Goal: Transaction & Acquisition: Purchase product/service

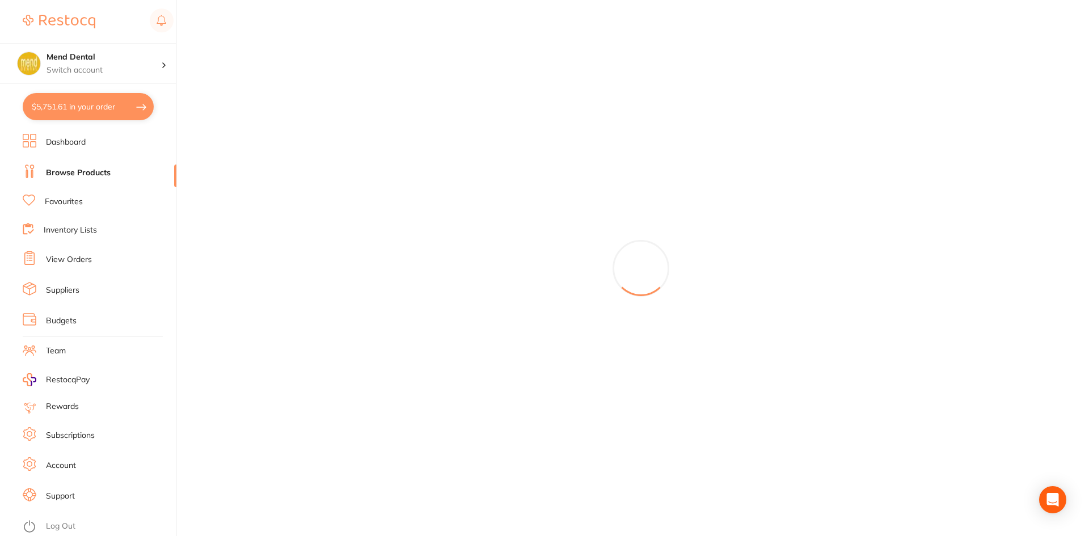
click at [89, 100] on button "$5,751.61 in your order" at bounding box center [88, 106] width 131 height 27
checkbox input "true"
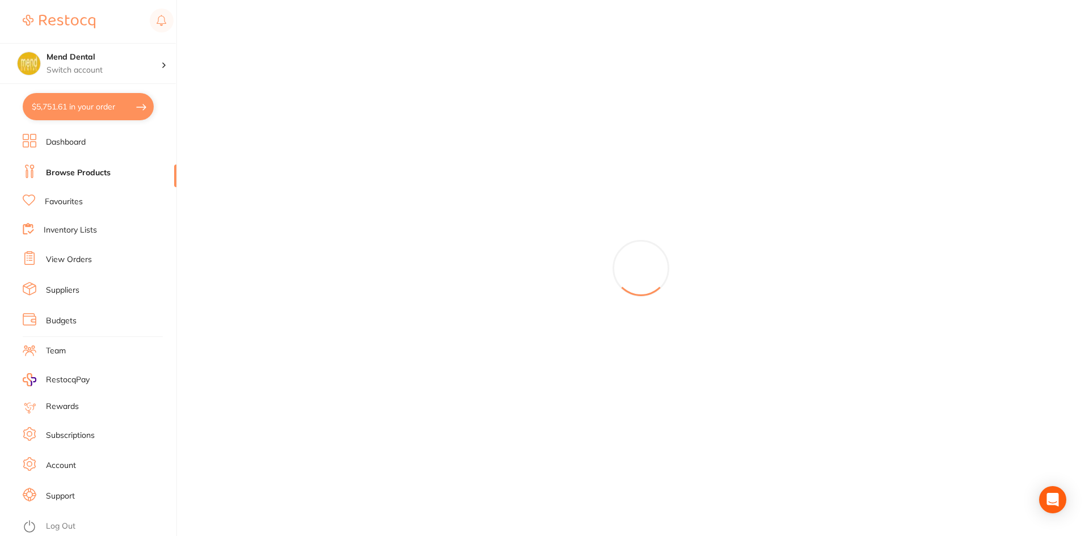
checkbox input "true"
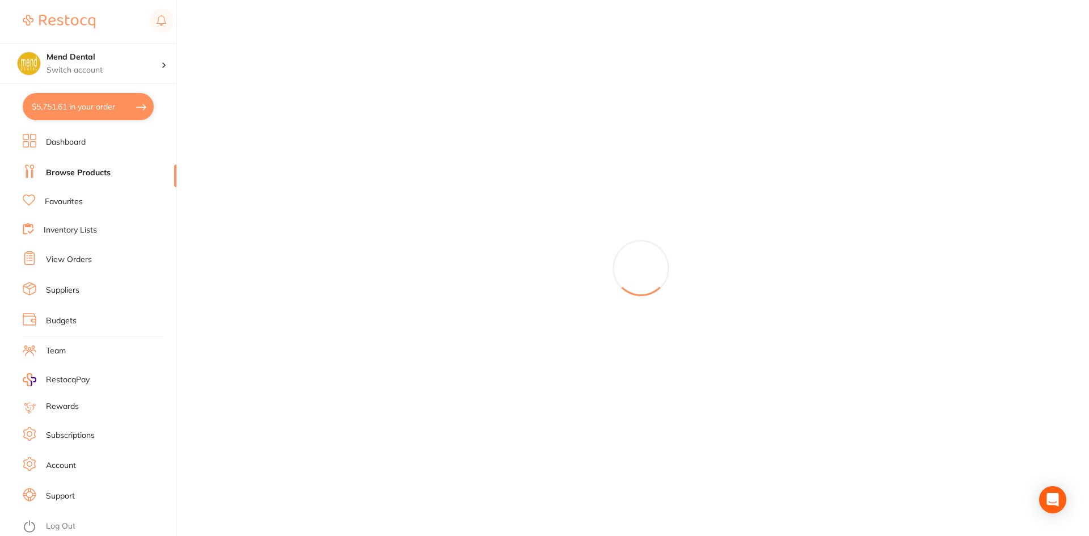
checkbox input "true"
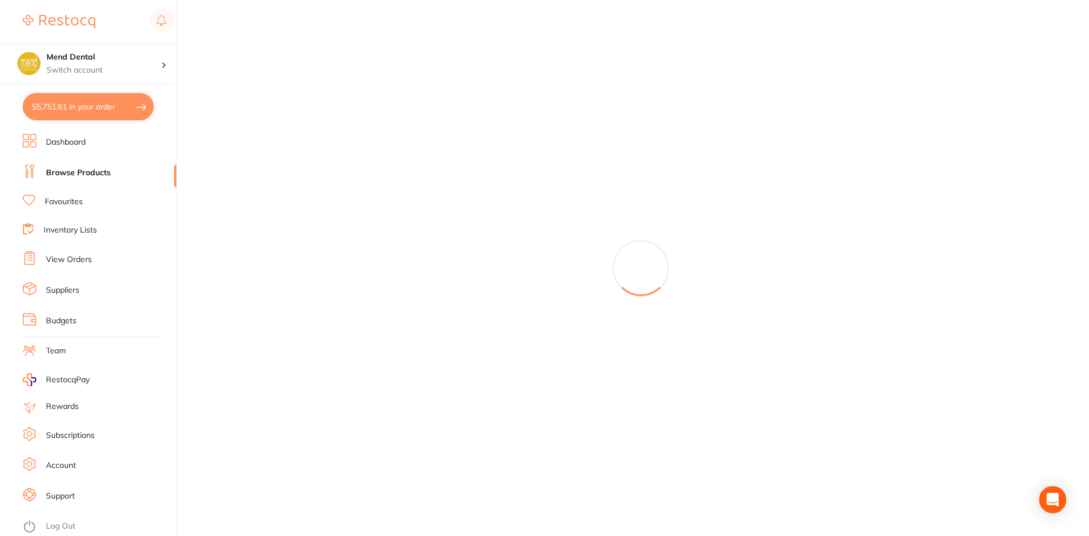
checkbox input "true"
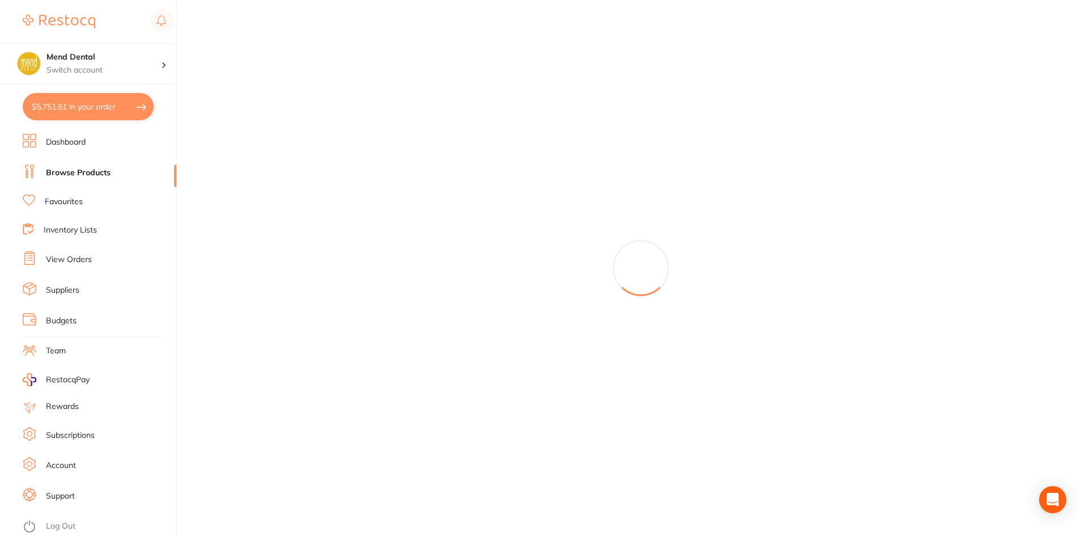
checkbox input "true"
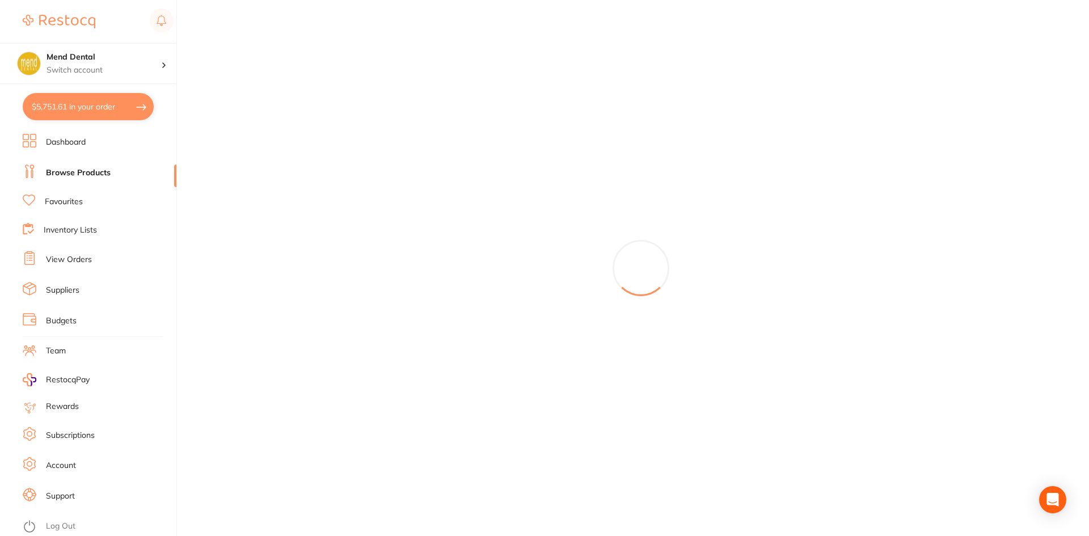
checkbox input "true"
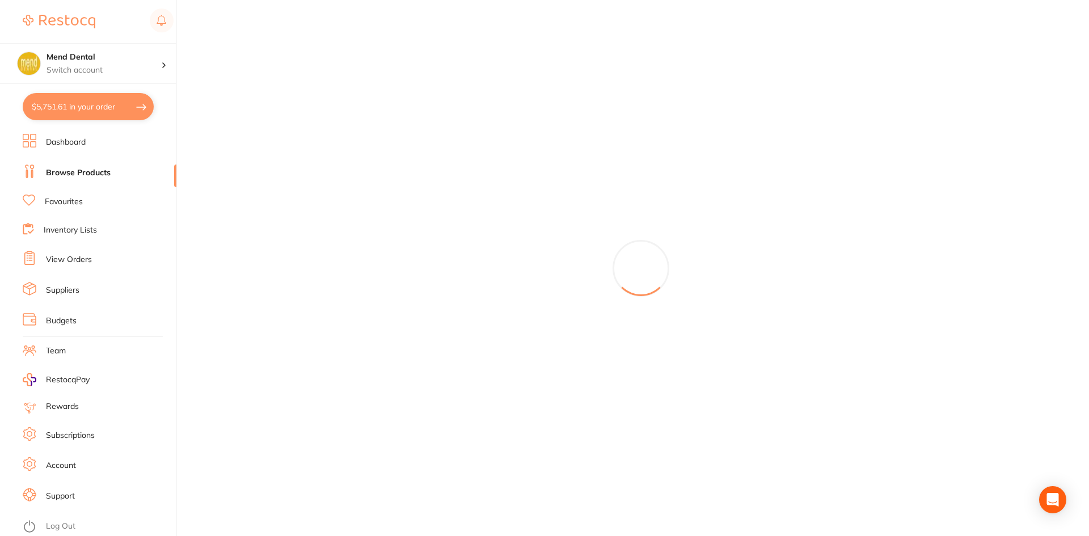
checkbox input "true"
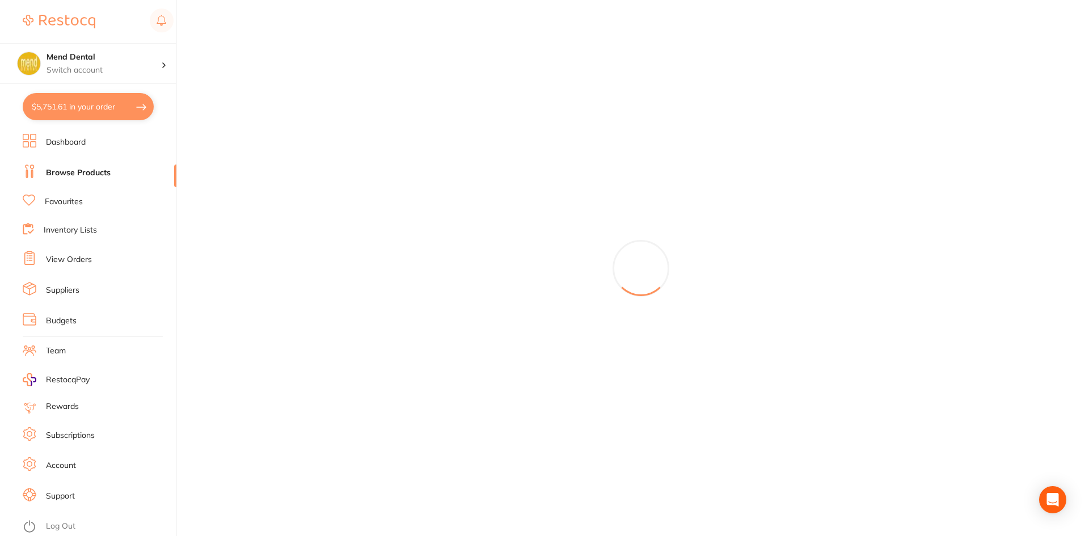
checkbox input "true"
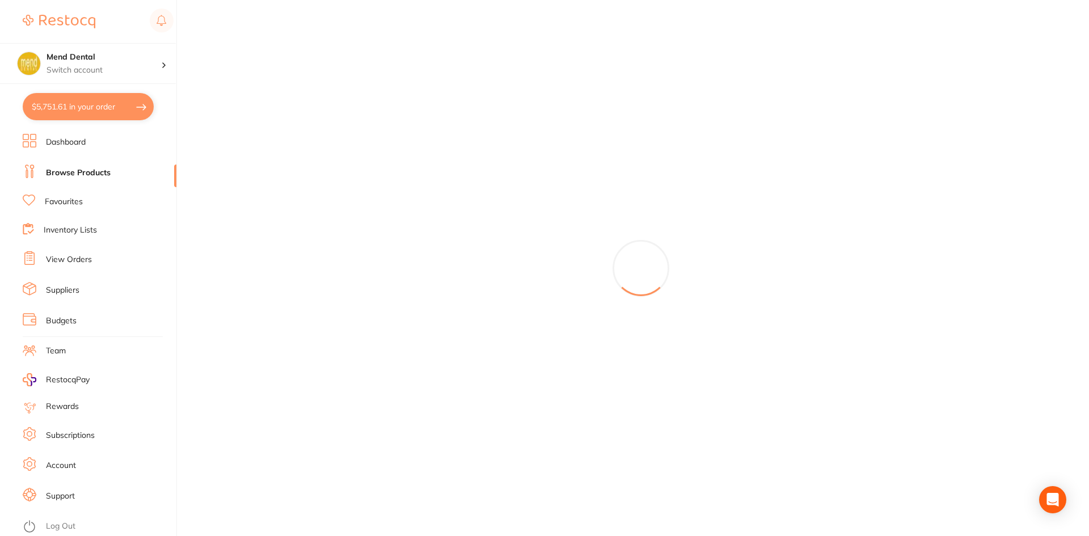
checkbox input "true"
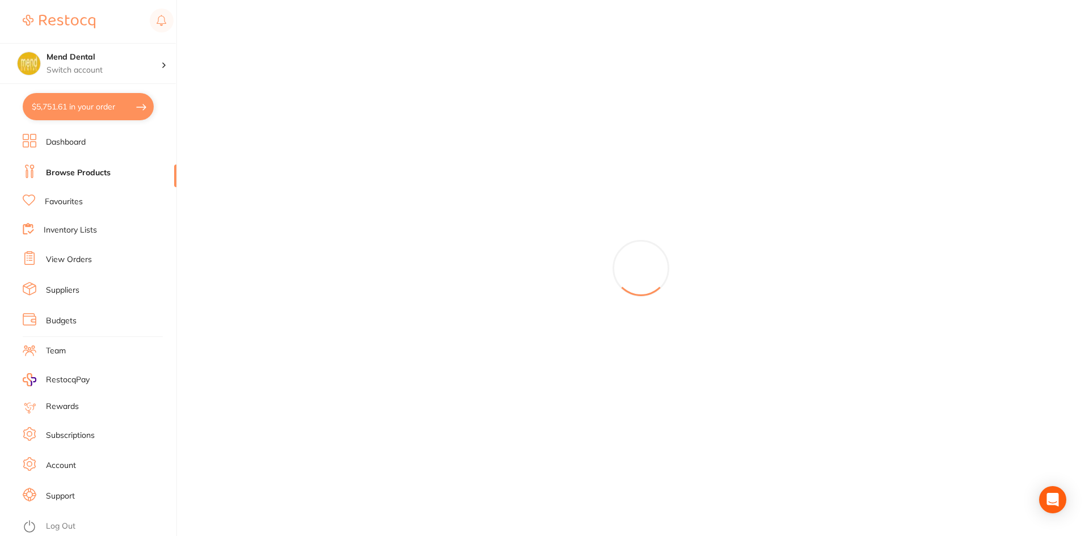
checkbox input "true"
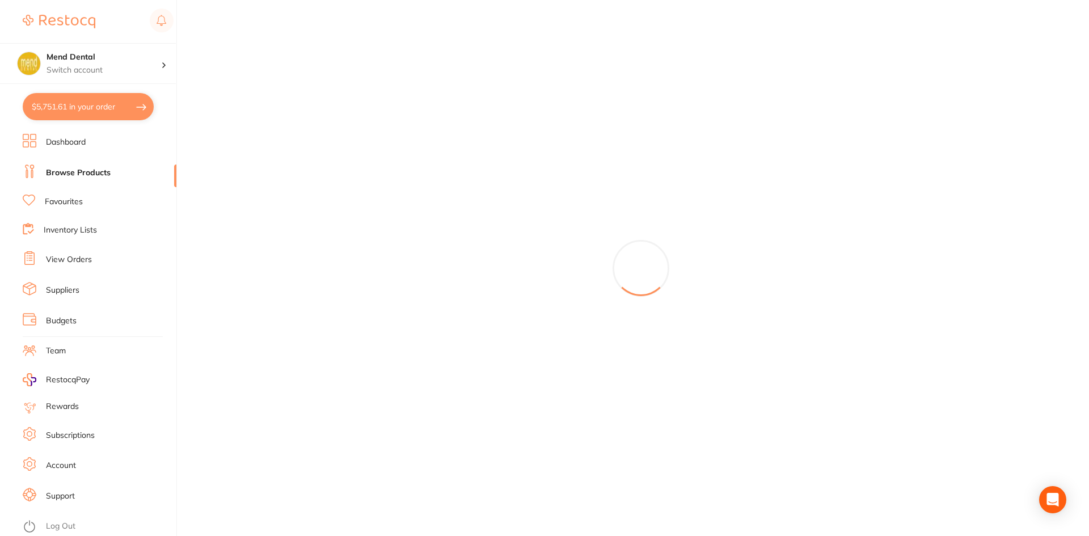
checkbox input "true"
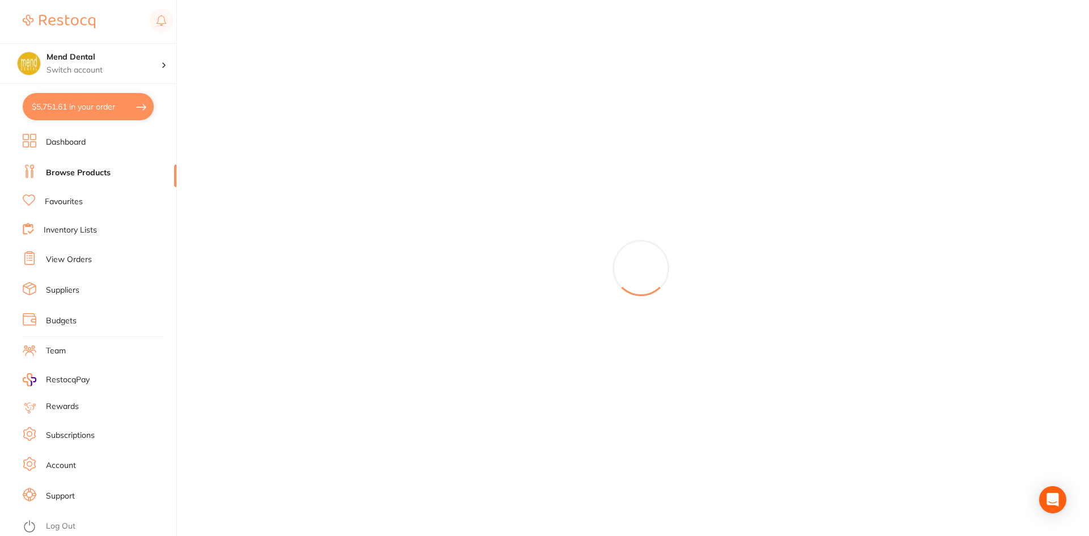
checkbox input "true"
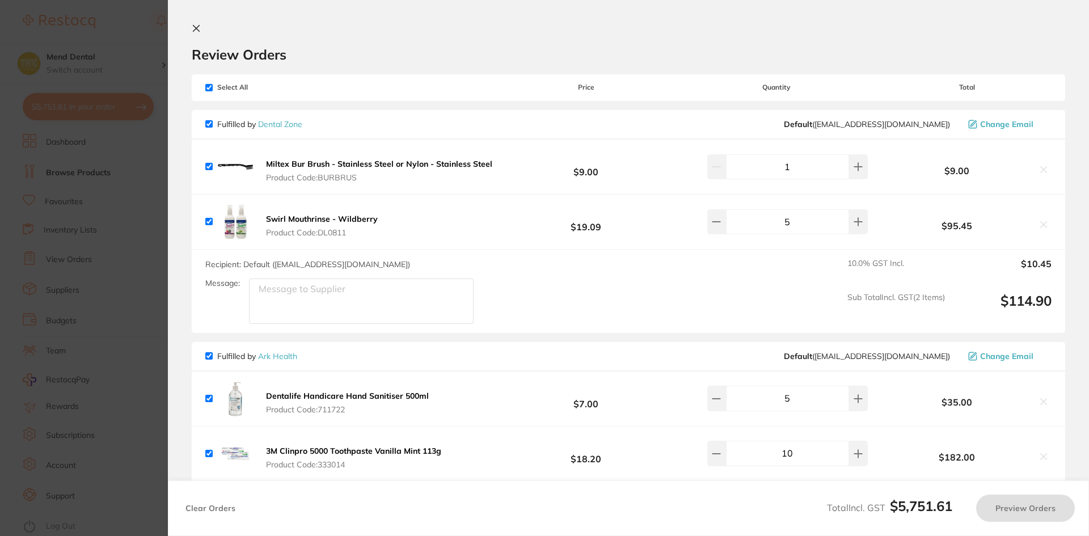
click at [27, 251] on section "Update RRP Set your pre negotiated price for this item. Item Agreed RRP (excl. …" at bounding box center [544, 268] width 1089 height 536
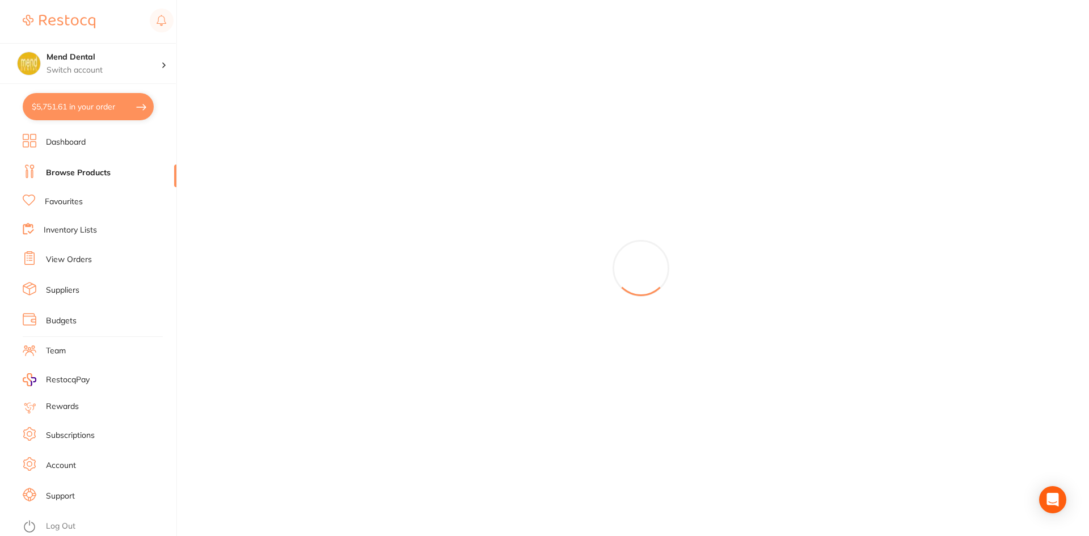
click at [102, 174] on link "Browse Products" at bounding box center [78, 172] width 65 height 11
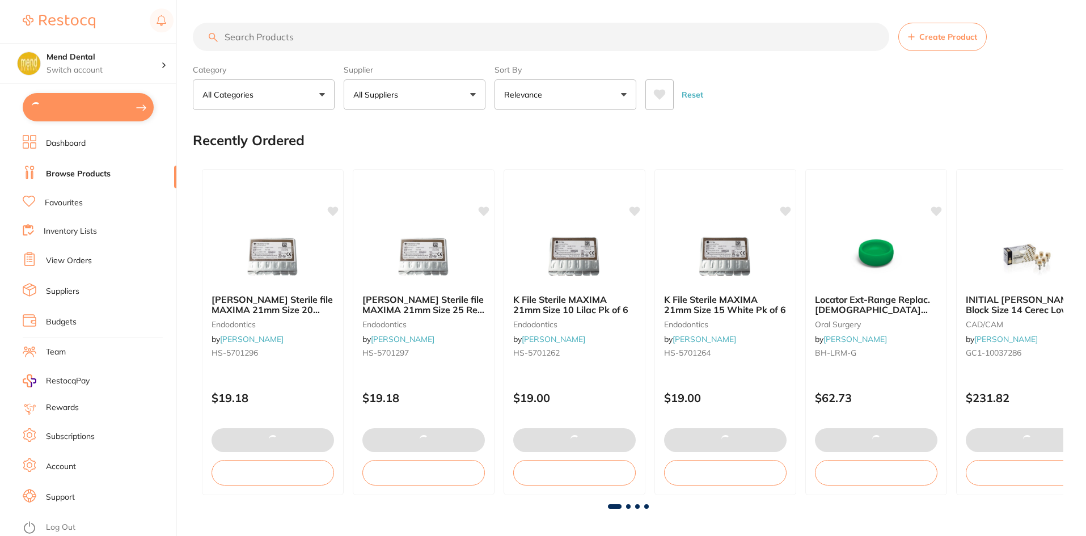
click at [257, 41] on input "search" at bounding box center [541, 37] width 696 height 28
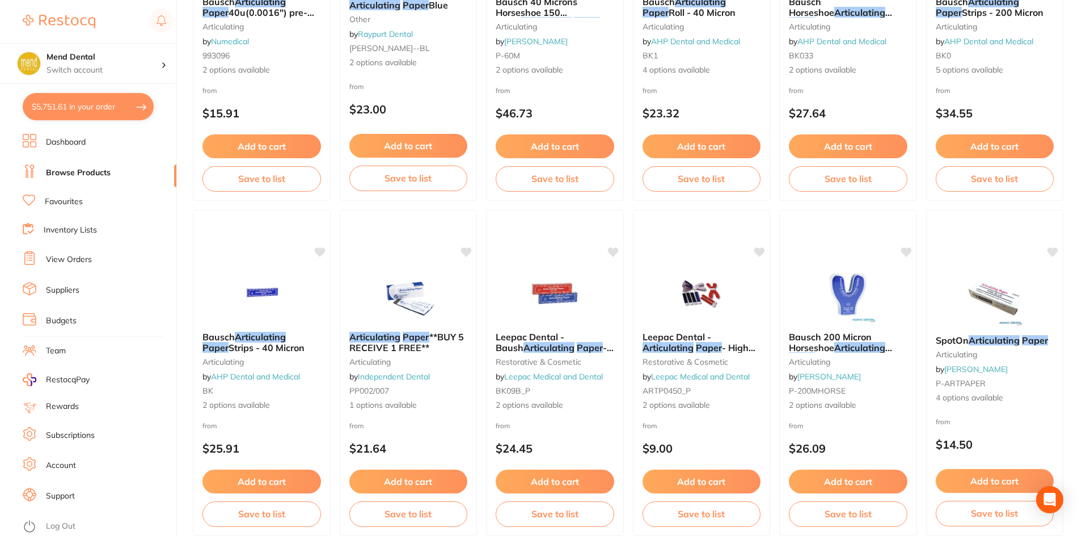
scroll to position [624, 0]
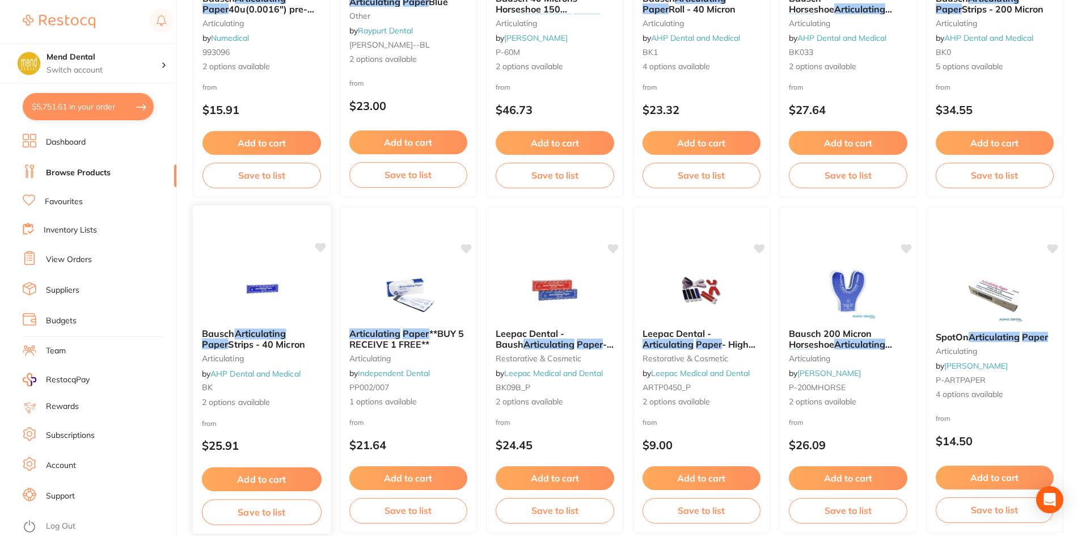
click at [231, 286] on img at bounding box center [262, 290] width 74 height 57
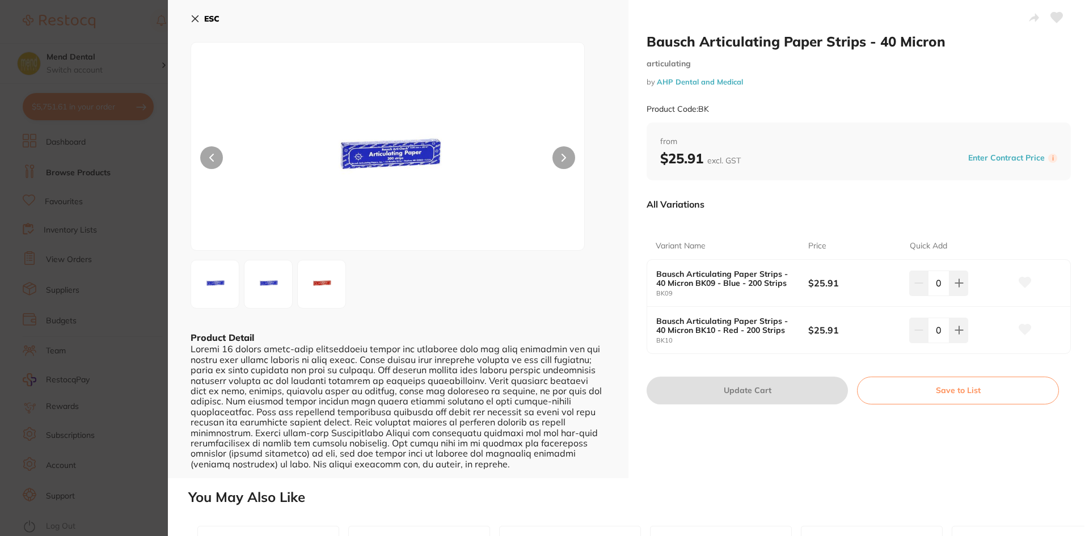
click at [199, 20] on icon at bounding box center [195, 18] width 9 height 9
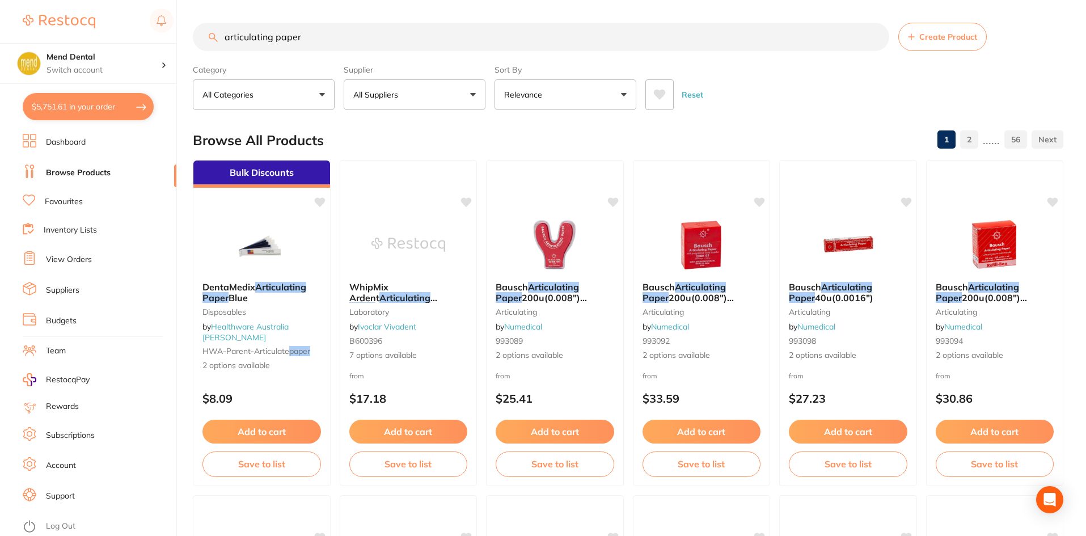
click at [332, 31] on input "articulating paper" at bounding box center [541, 37] width 696 height 28
type input "articulating paper bk09"
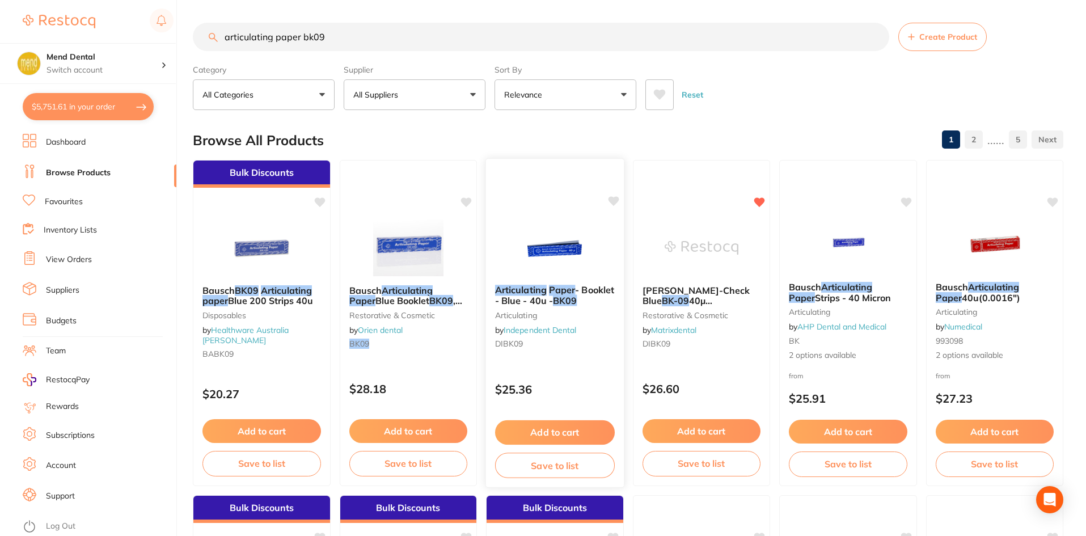
click at [582, 419] on div "Add to cart Save to list" at bounding box center [555, 449] width 138 height 76
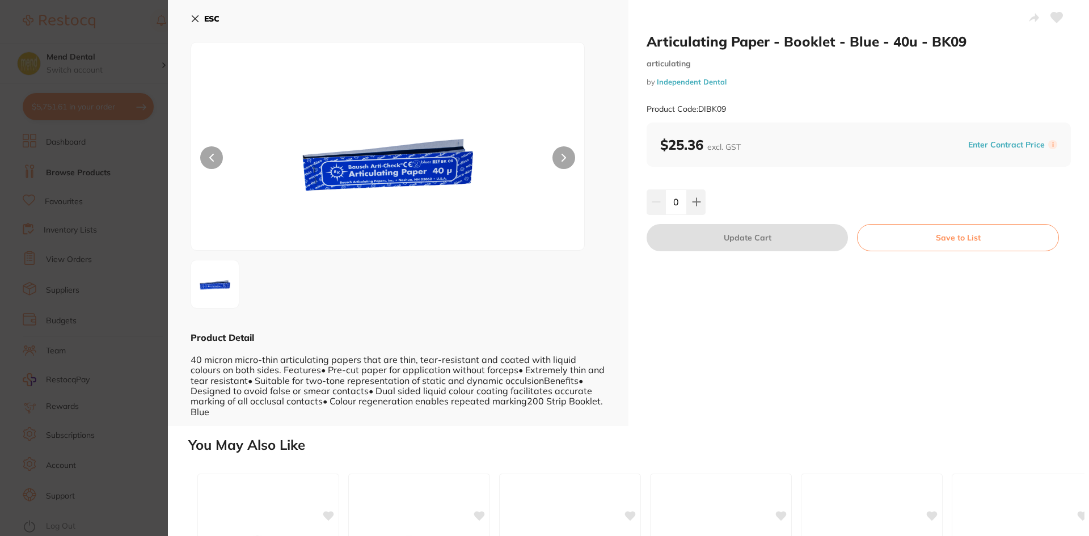
click at [708, 200] on div "0" at bounding box center [858, 201] width 424 height 25
click at [694, 201] on icon at bounding box center [696, 201] width 9 height 9
type input "1"
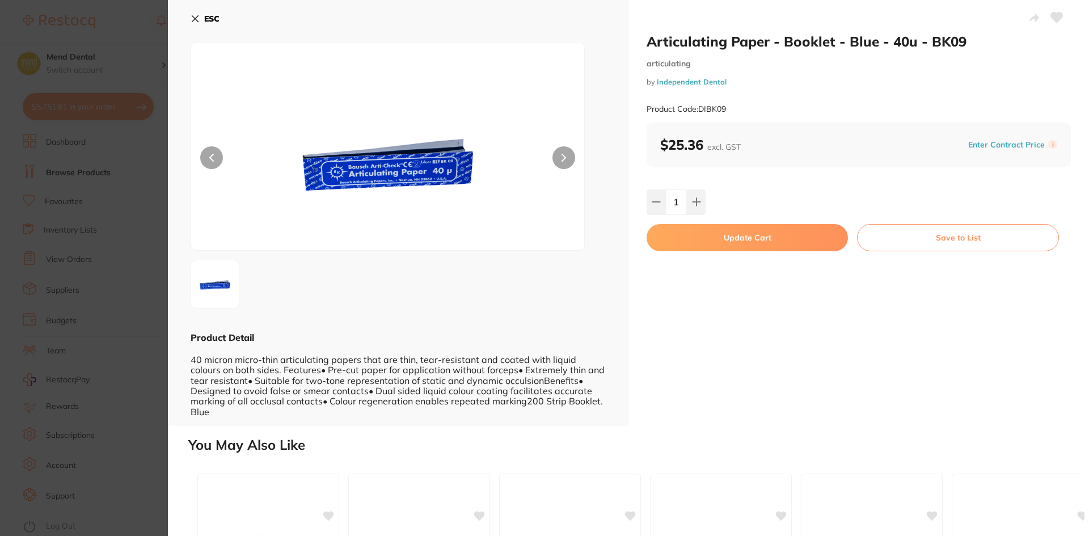
click at [700, 230] on button "Update Cart" at bounding box center [746, 237] width 201 height 27
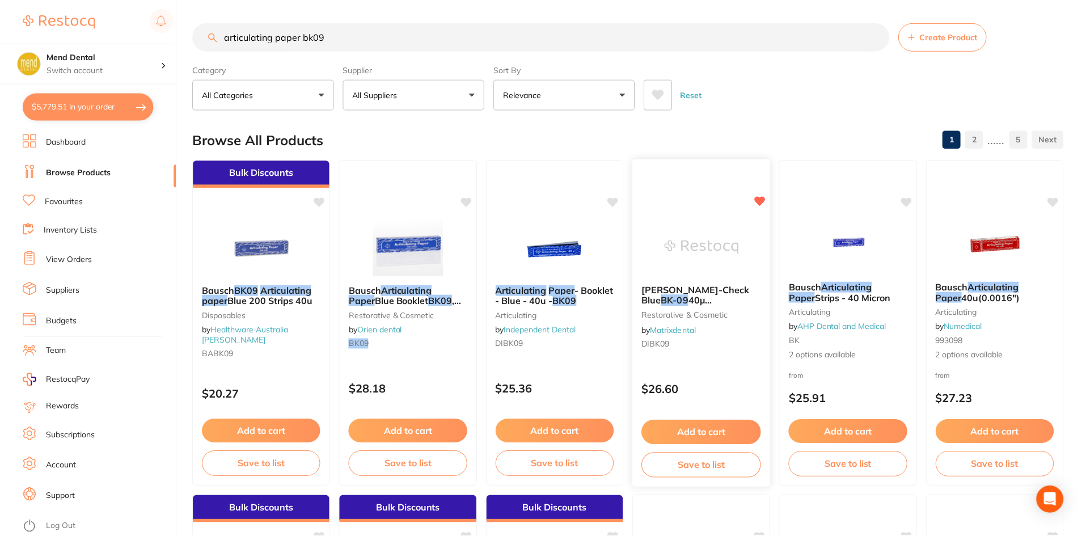
scroll to position [2, 0]
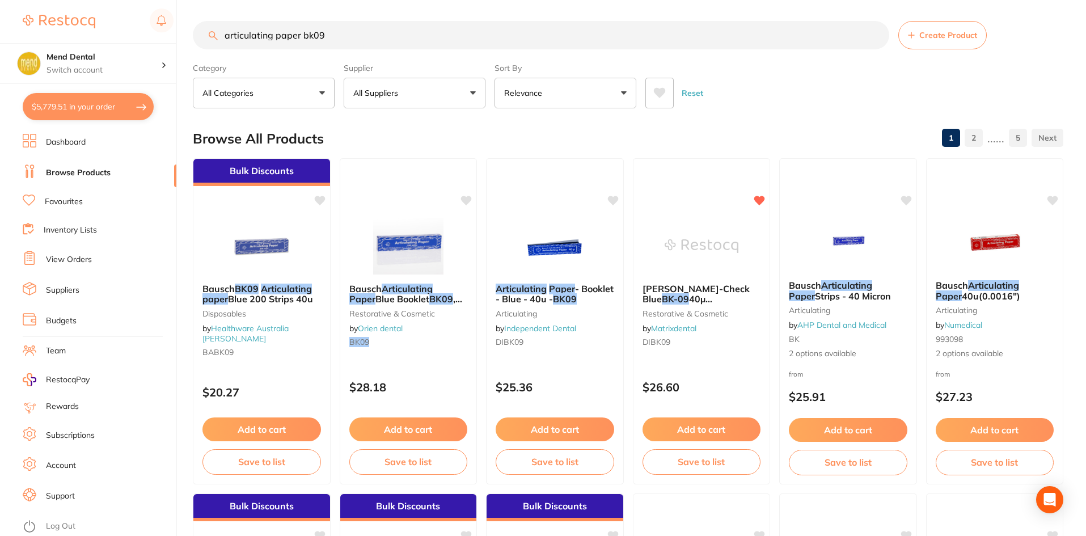
click at [86, 105] on button "$5,779.51 in your order" at bounding box center [88, 106] width 131 height 27
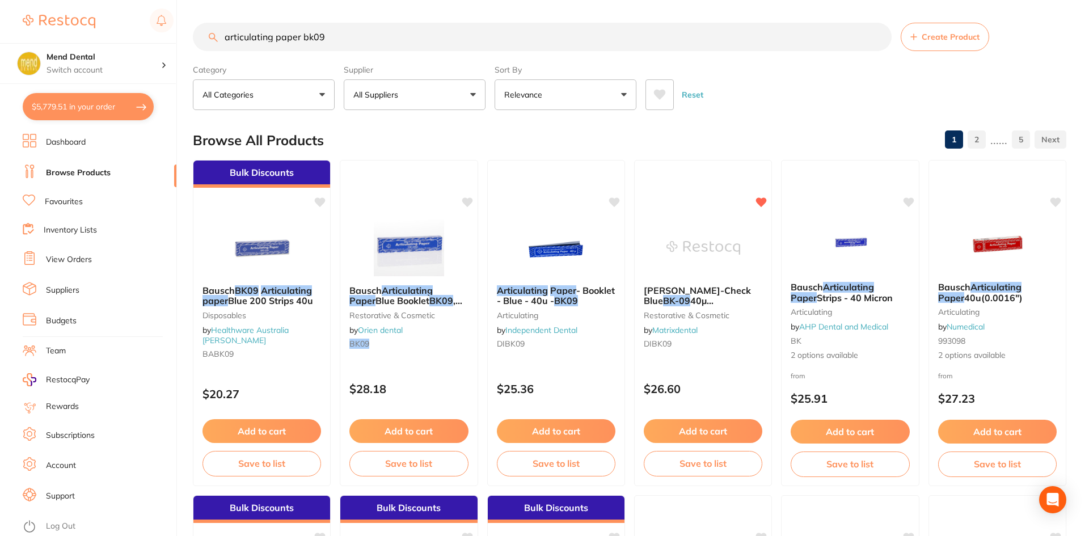
checkbox input "true"
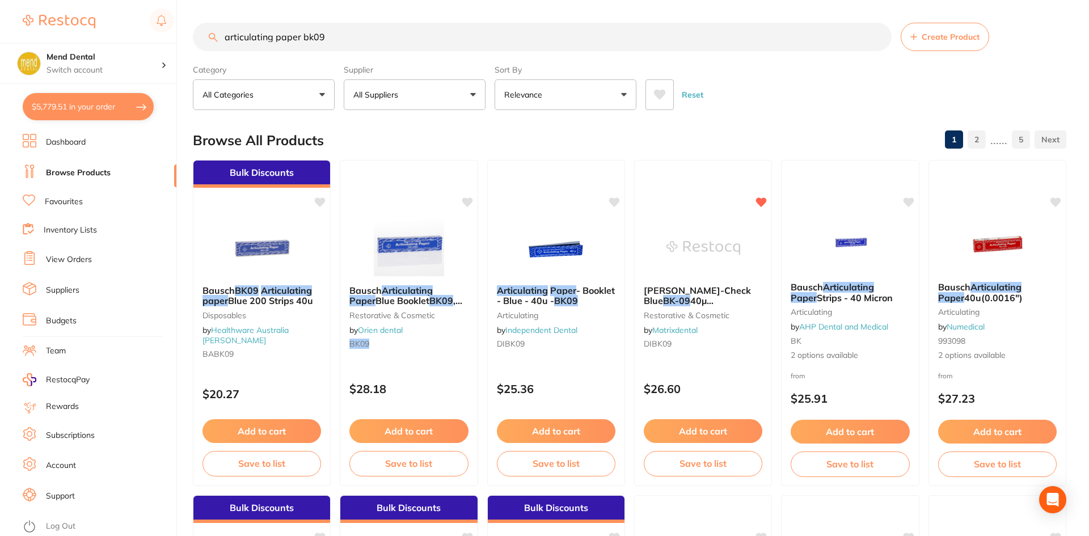
checkbox input "true"
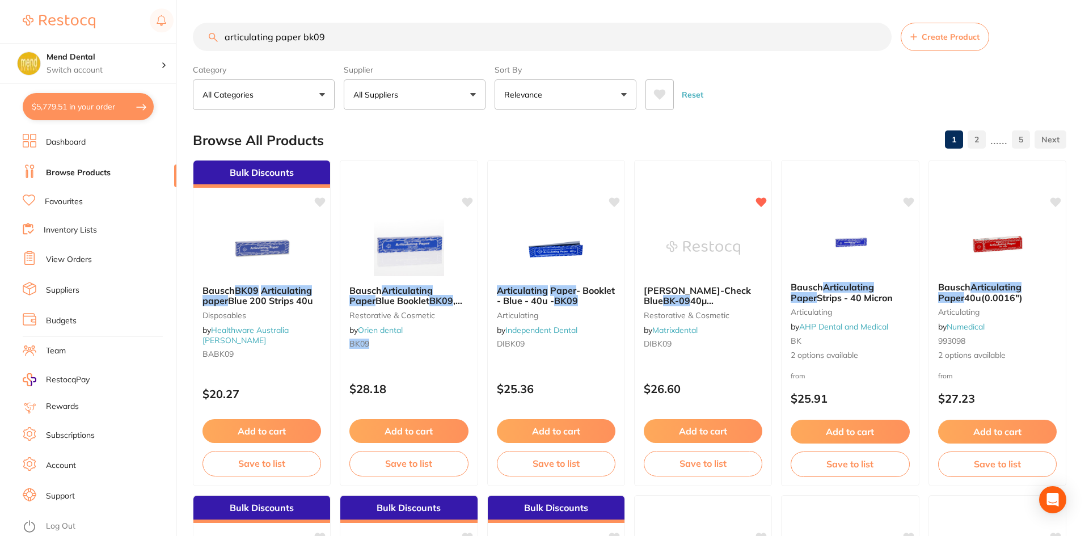
checkbox input "true"
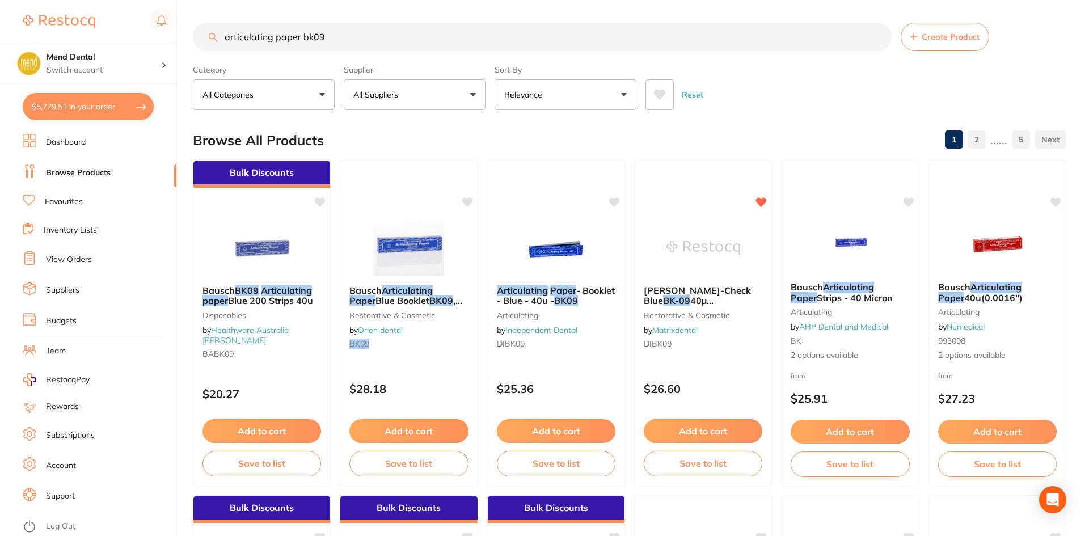
checkbox input "true"
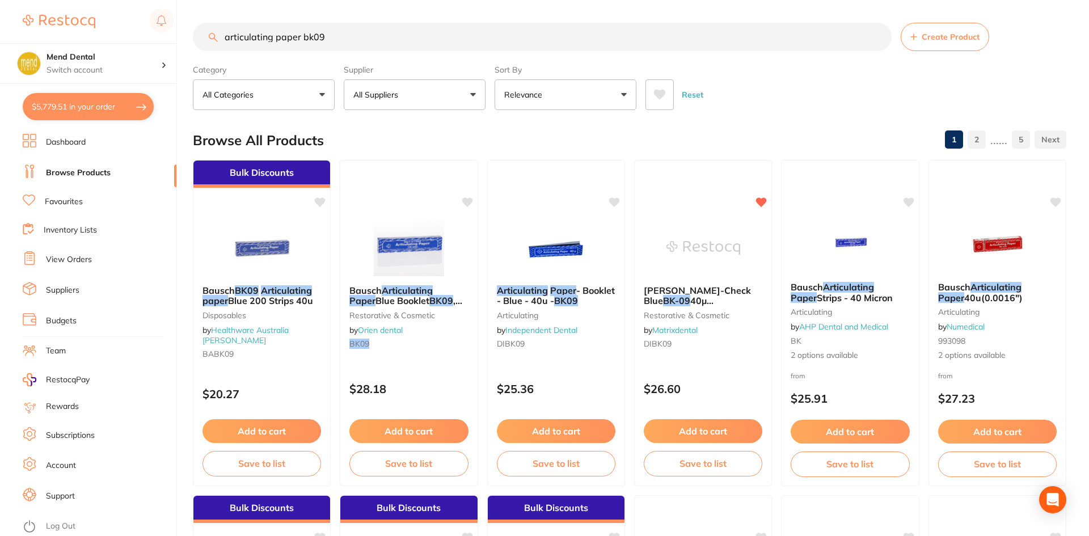
checkbox input "true"
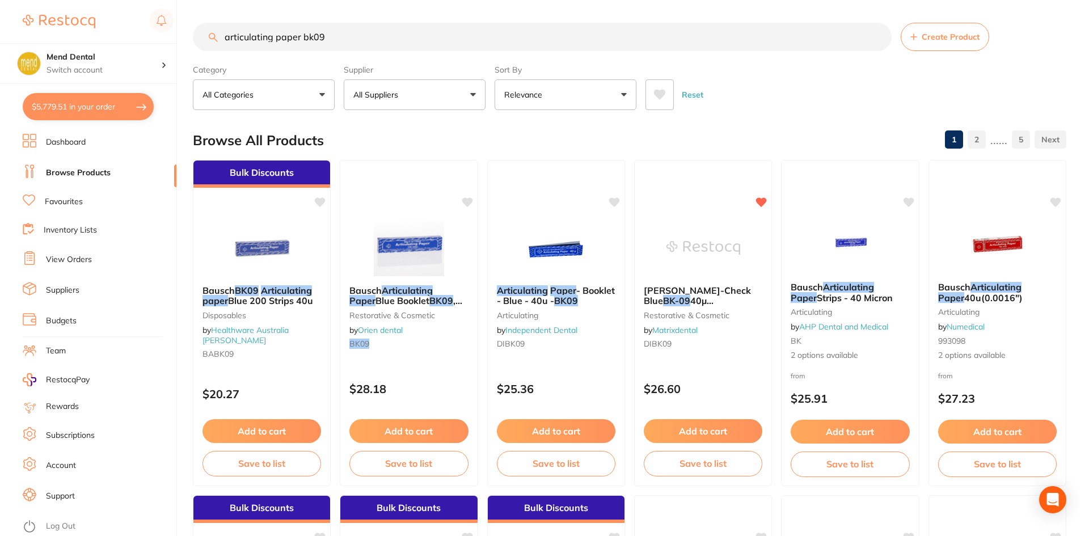
checkbox input "true"
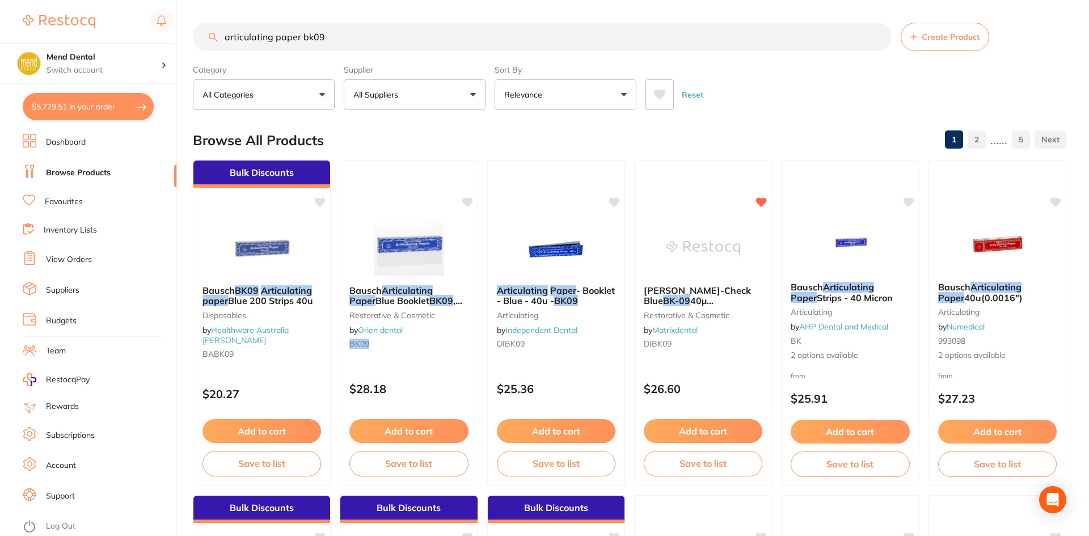
checkbox input "true"
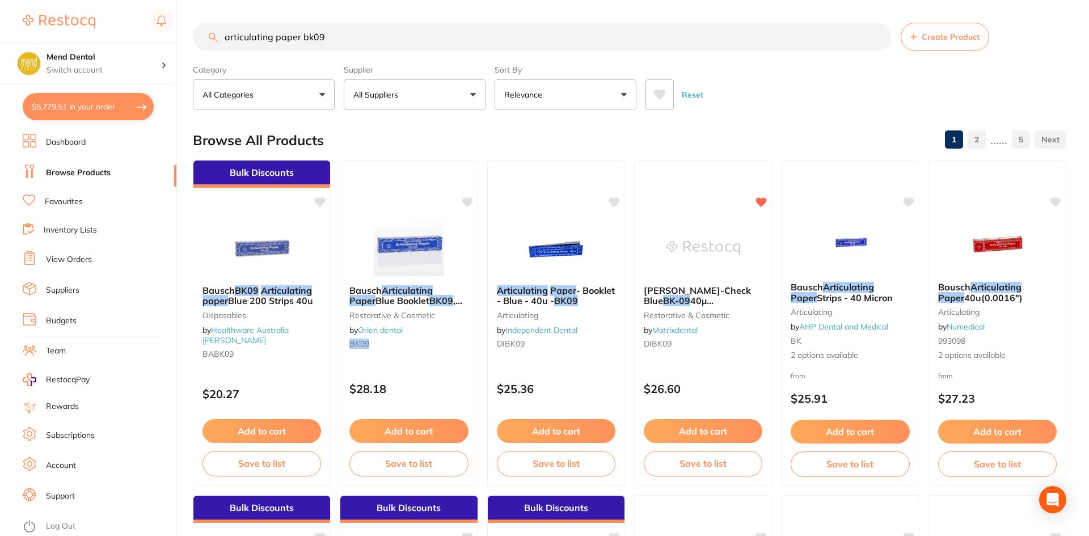
checkbox input "true"
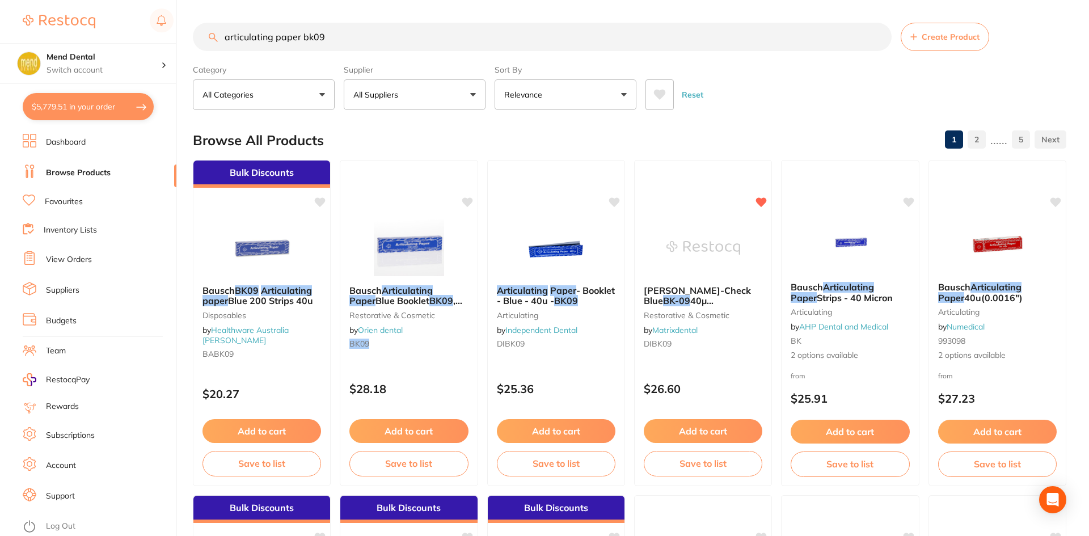
checkbox input "true"
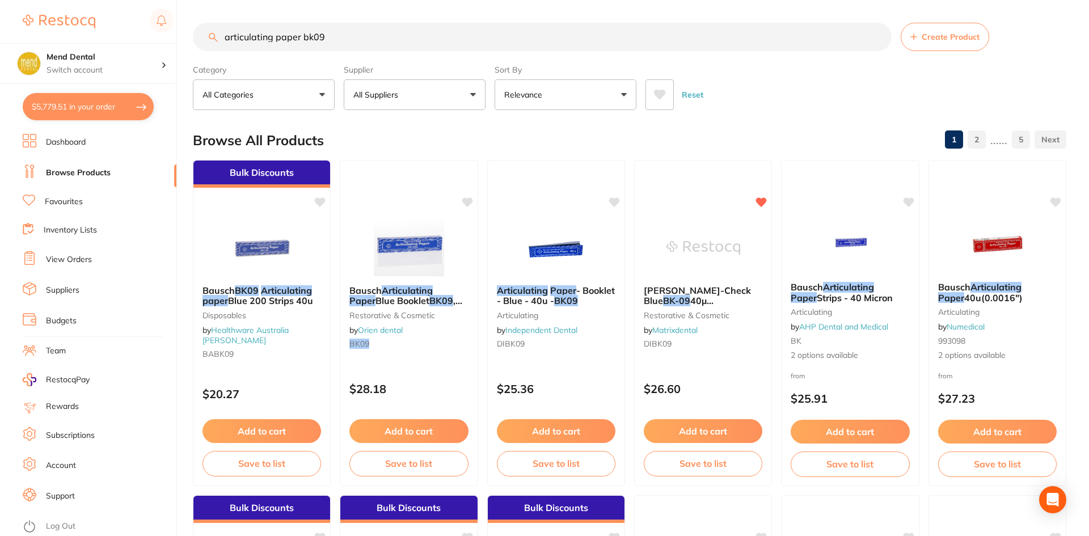
checkbox input "true"
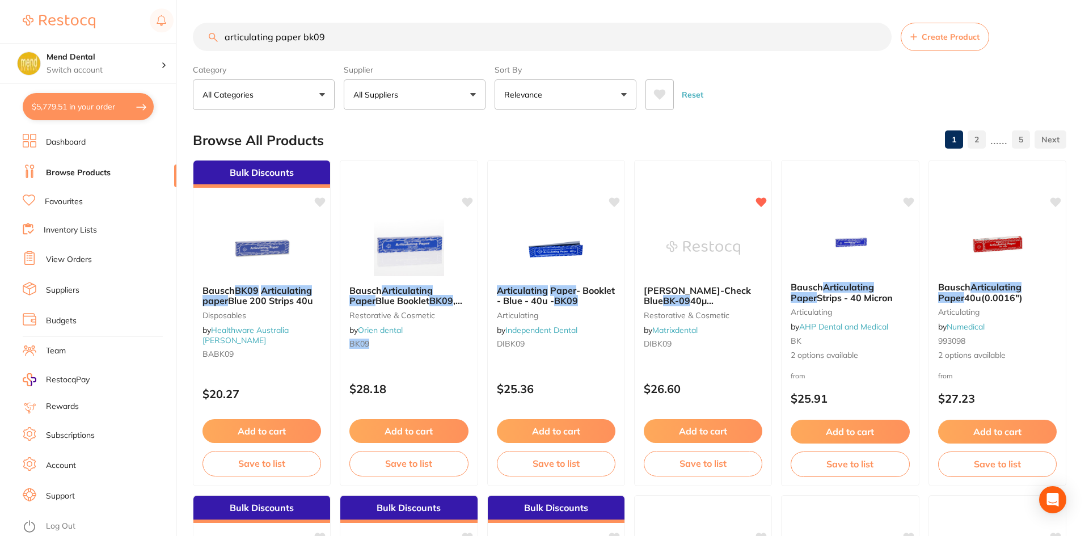
checkbox input "true"
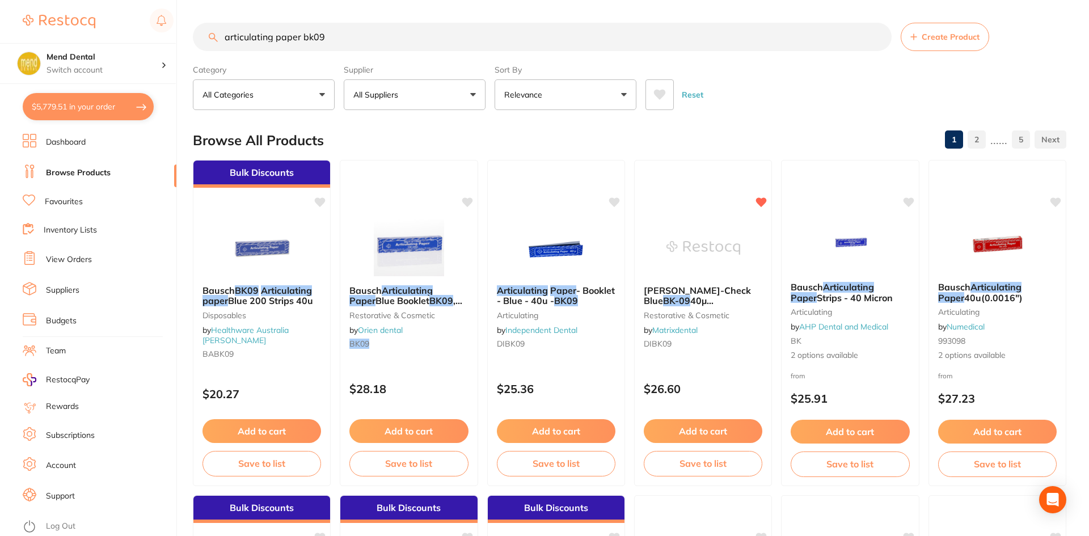
checkbox input "true"
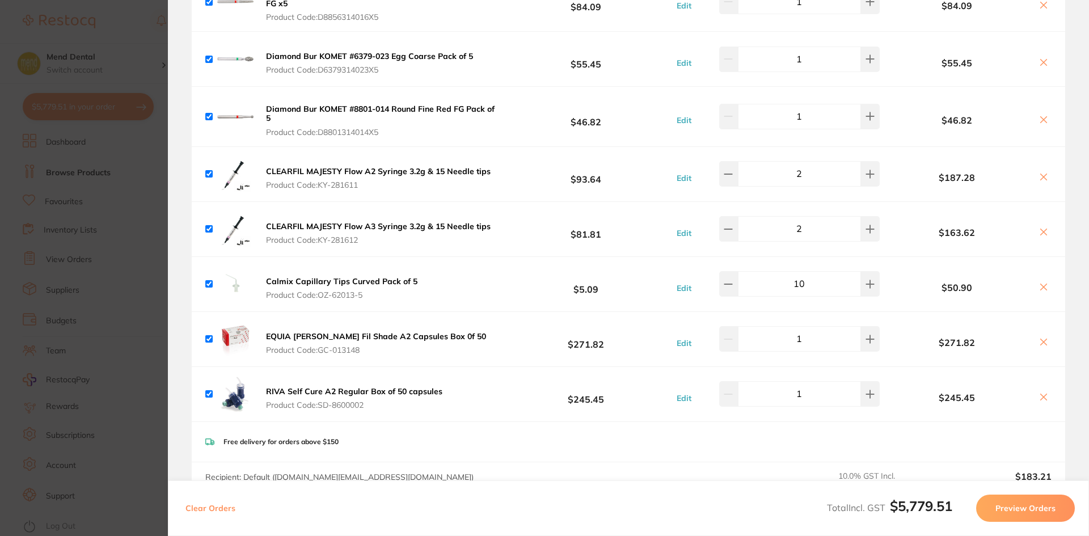
checkbox input "false"
checkbox input "true"
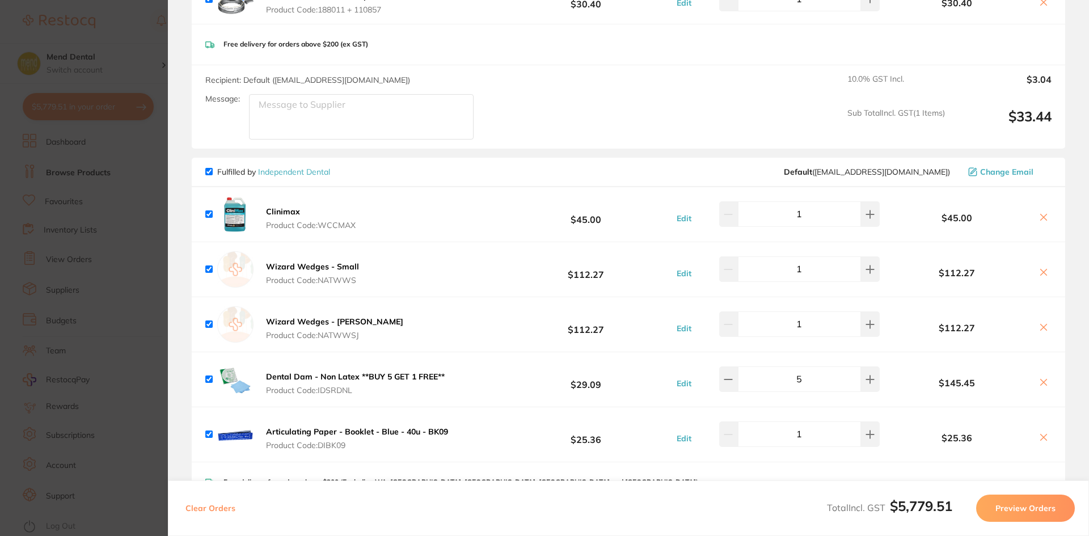
scroll to position [2609, 0]
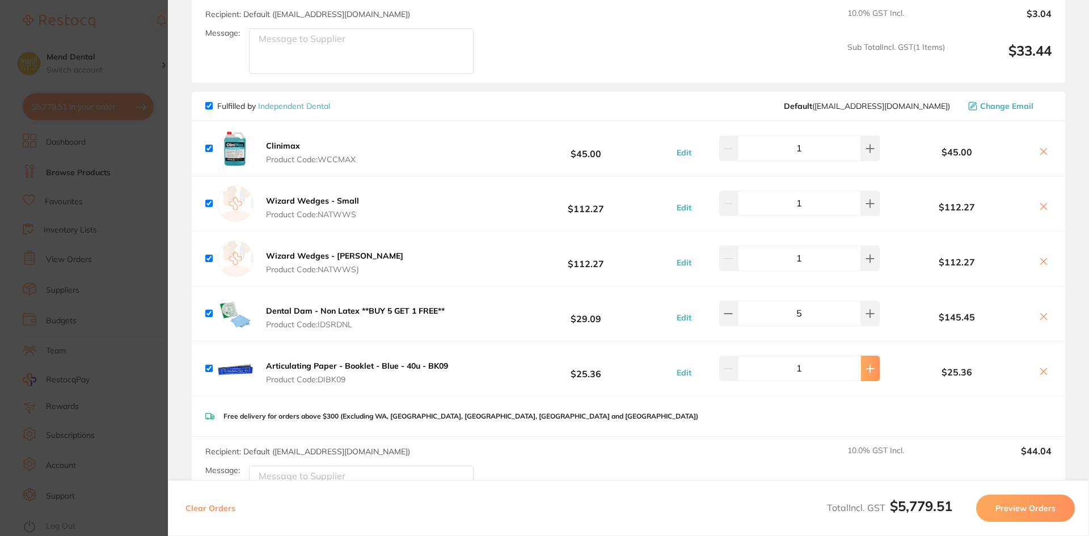
click at [869, 356] on button at bounding box center [870, 368] width 19 height 25
type input "2"
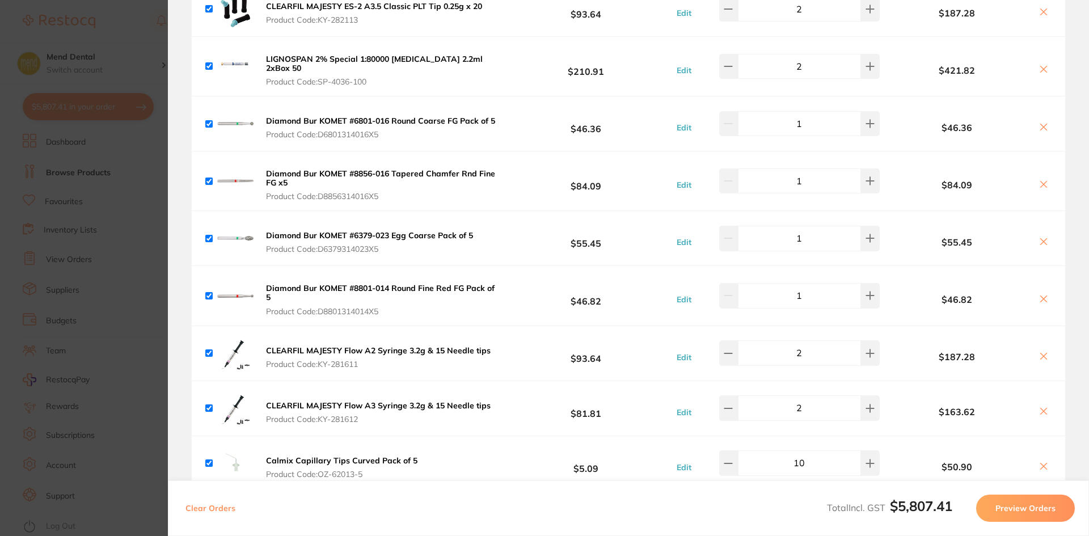
scroll to position [794, 0]
